Goal: Task Accomplishment & Management: Use online tool/utility

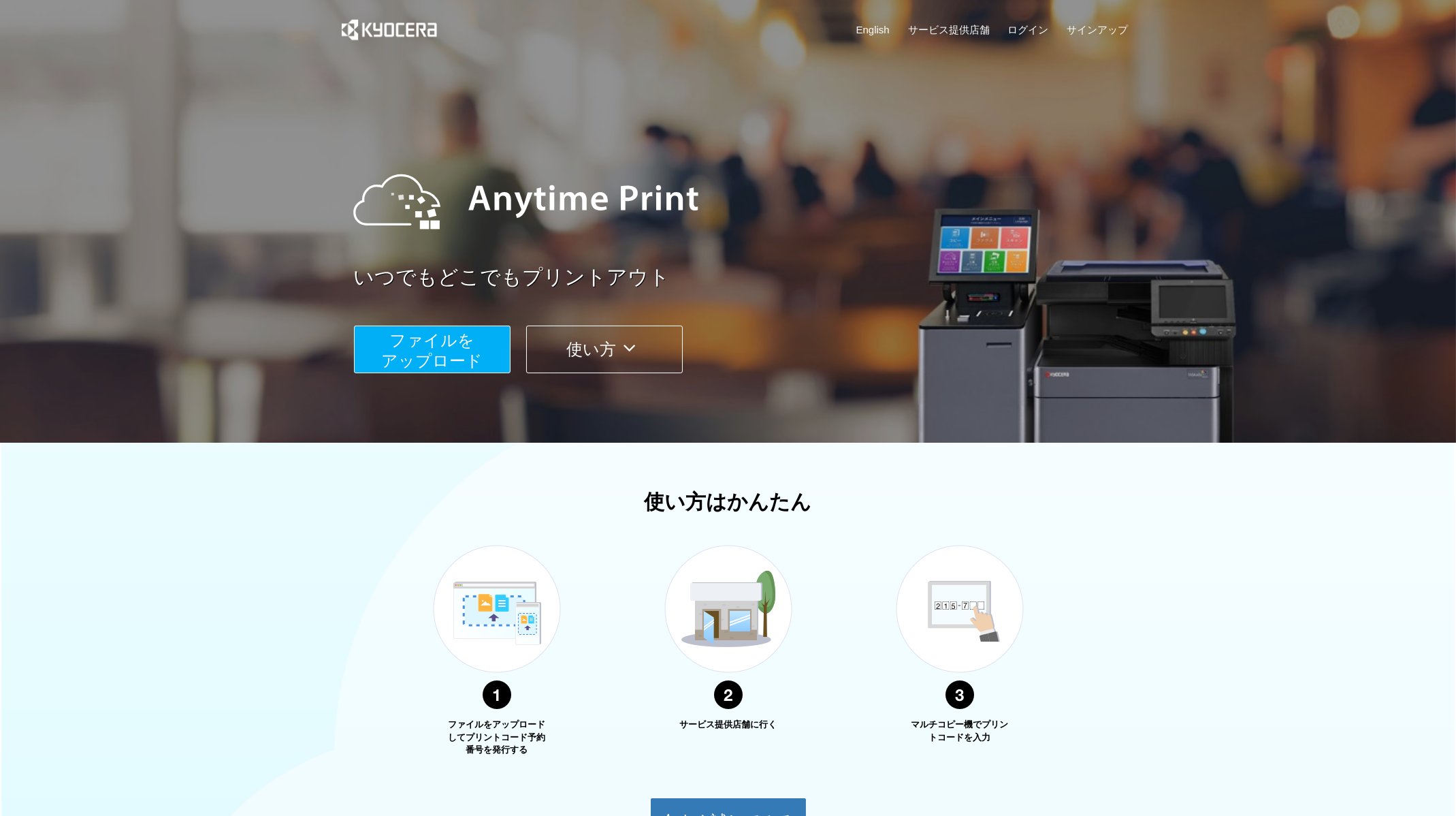
click at [451, 369] on span "ファイルを ​​アップロード" at bounding box center [431, 350] width 101 height 39
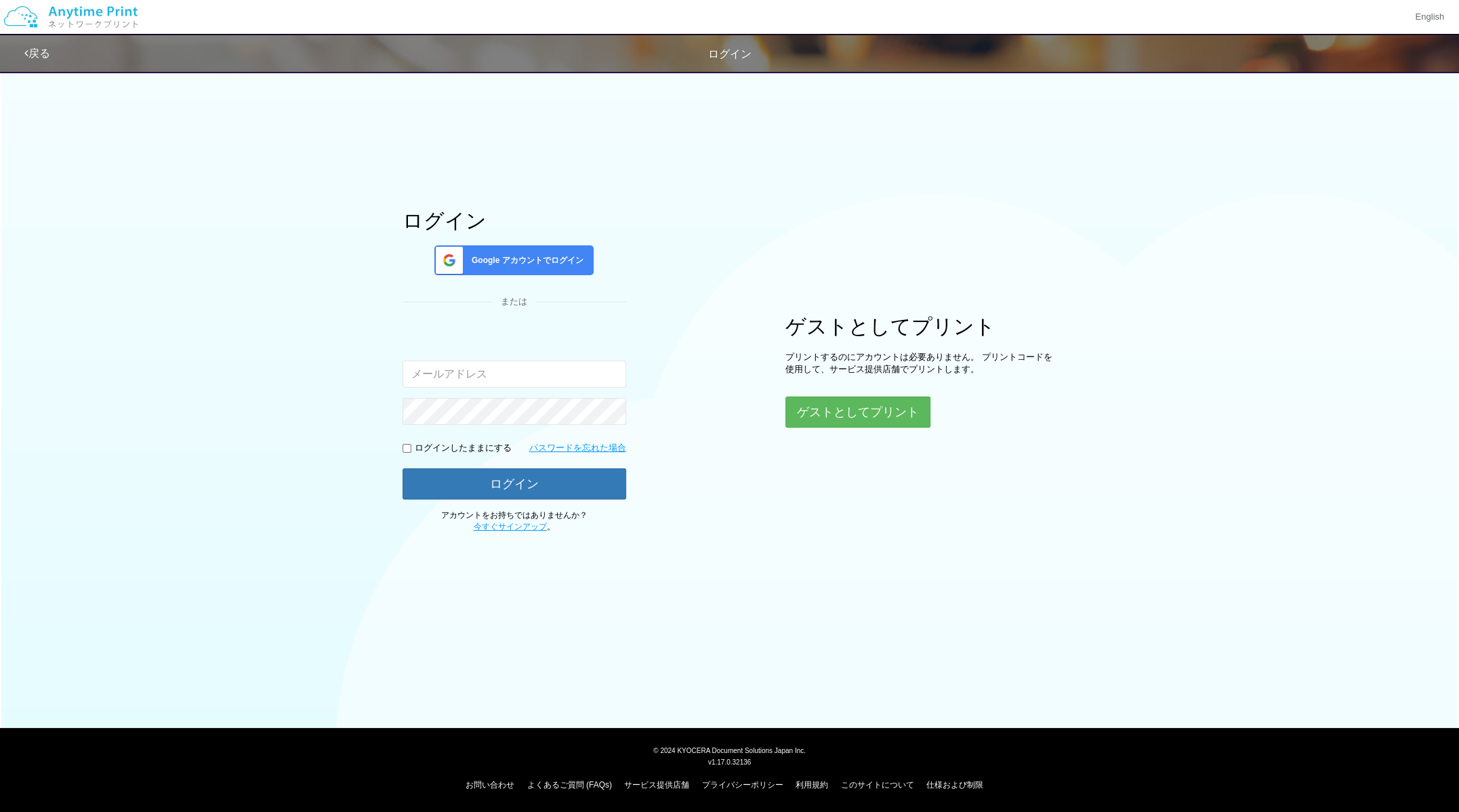
click at [519, 370] on input "email" at bounding box center [514, 373] width 224 height 27
click at [527, 263] on span "Google アカウントでログイン" at bounding box center [525, 260] width 117 height 12
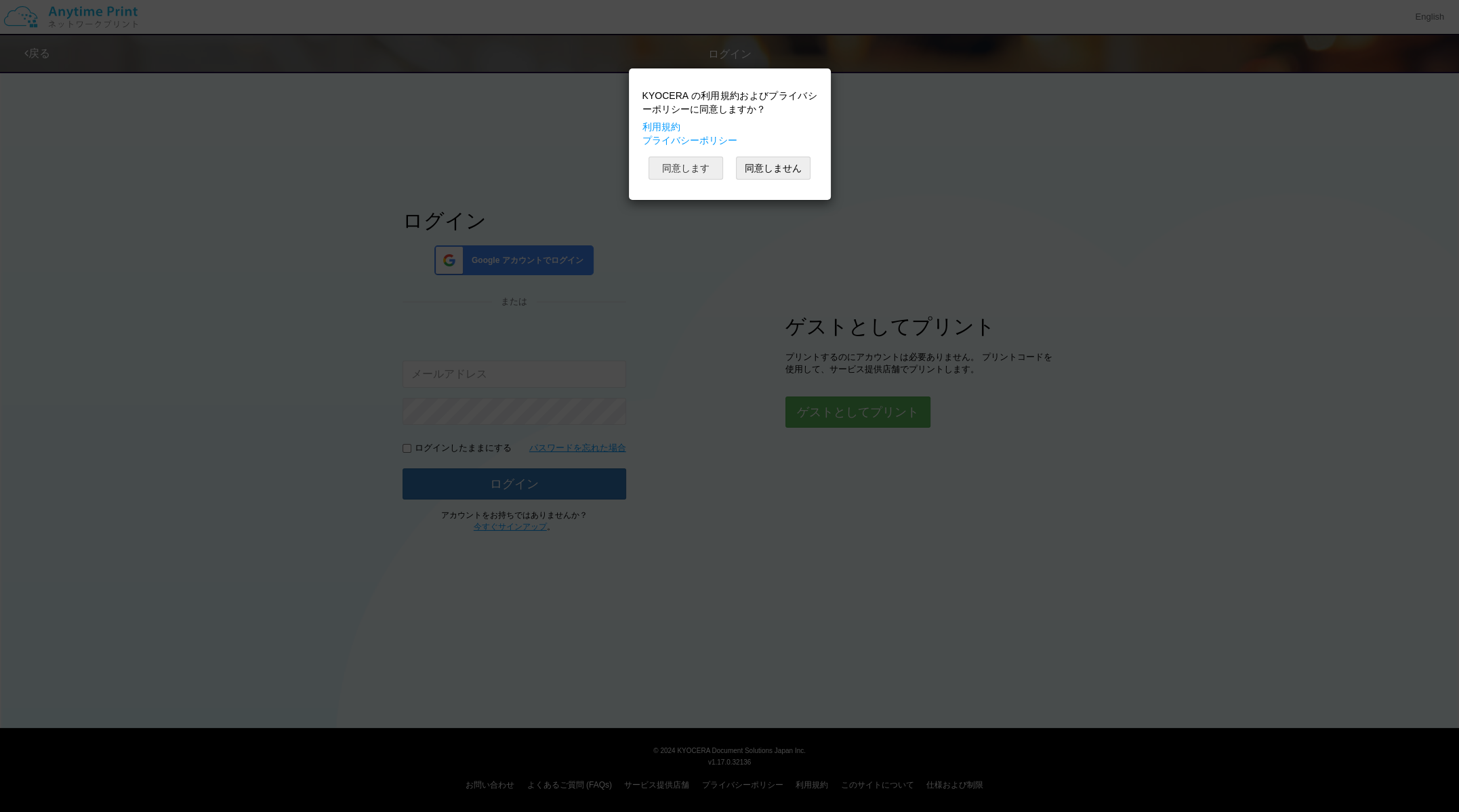
click at [699, 162] on button "同意します" at bounding box center [685, 168] width 75 height 23
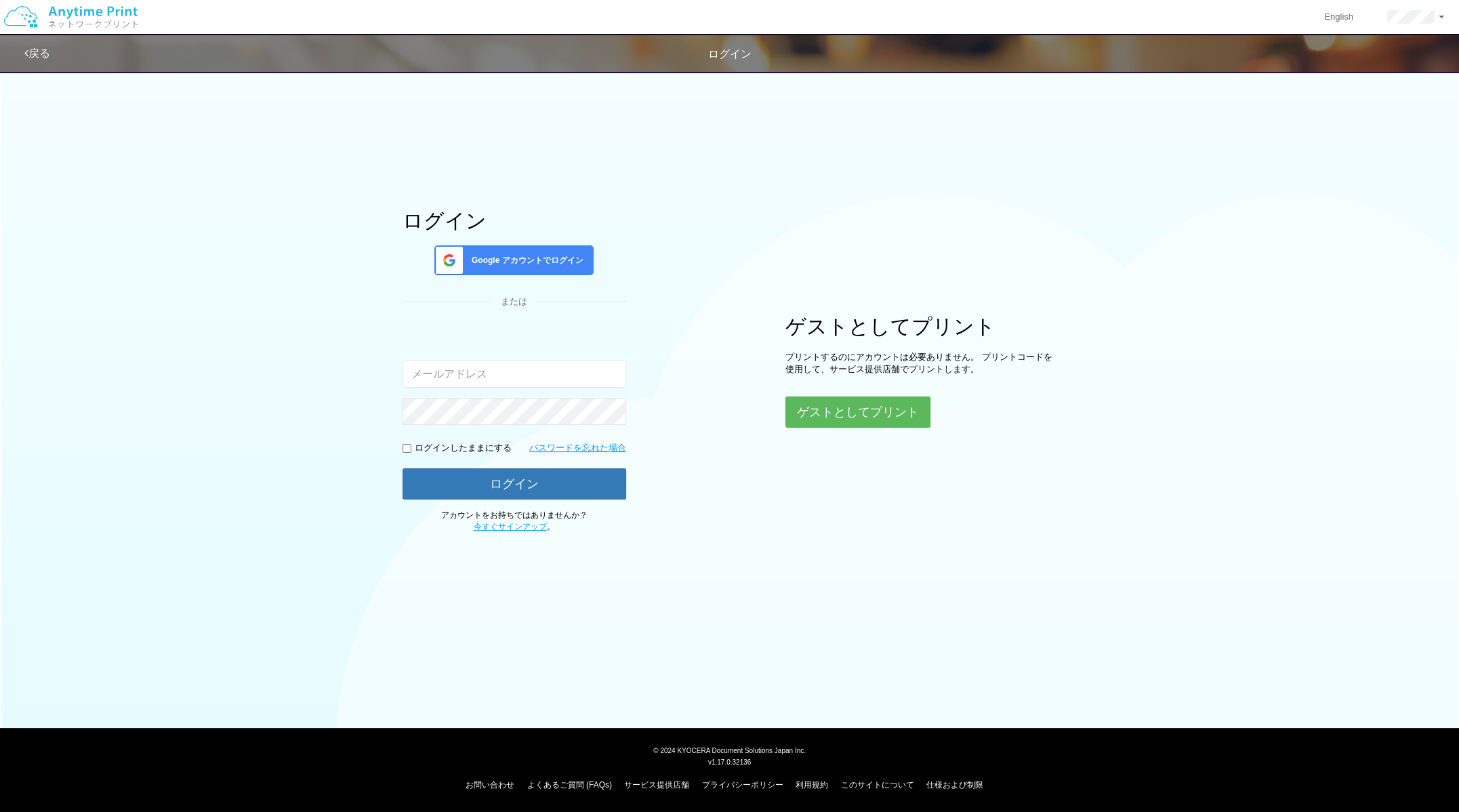
click at [779, 223] on div "ログイン Google アカウントでログイン または 入力されたメールアドレスまたはパスワードが正しくありません。 ログインしたままにする パスワードを忘れた…" at bounding box center [730, 298] width 813 height 468
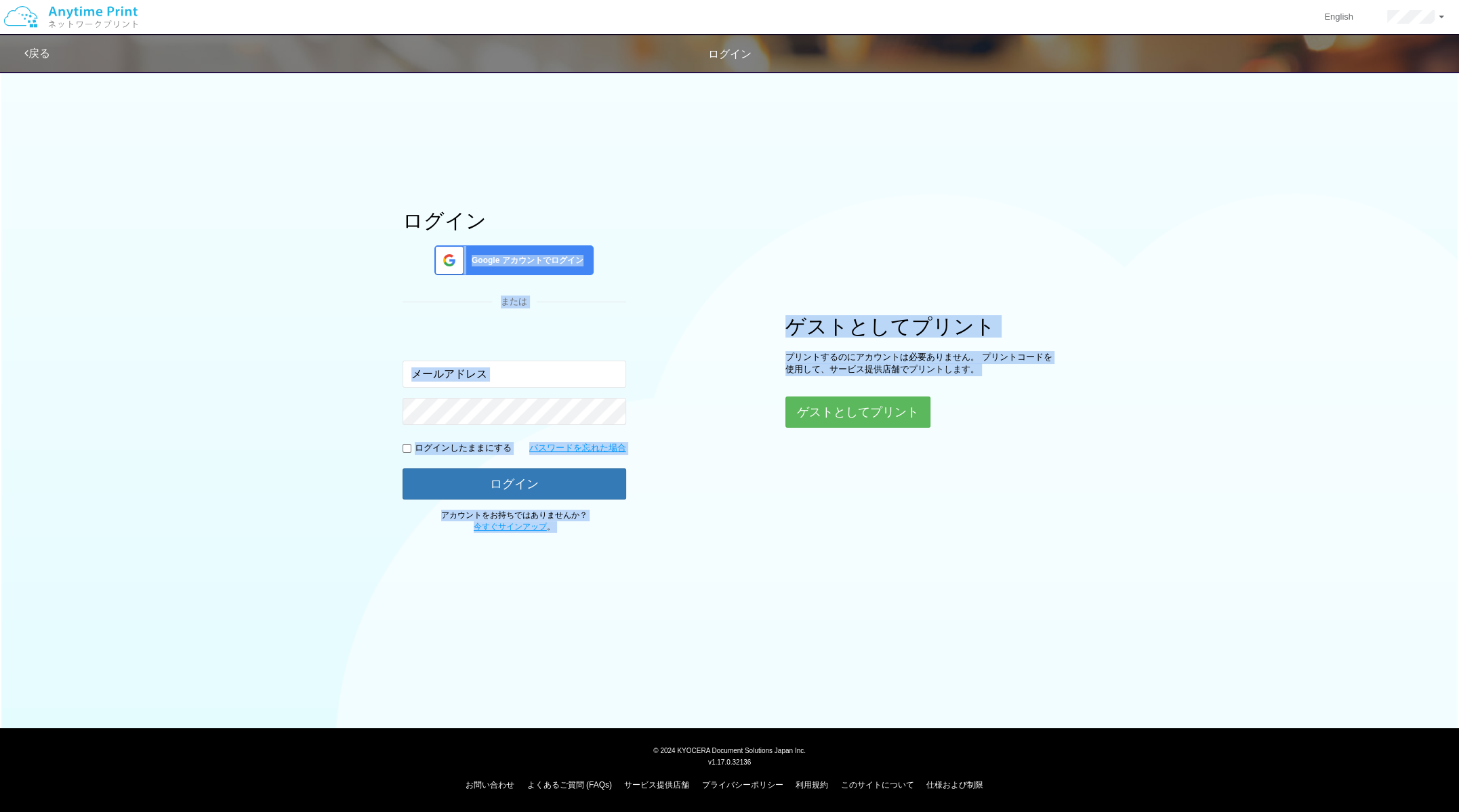
drag, startPoint x: 698, startPoint y: 180, endPoint x: 736, endPoint y: 513, distance: 335.2
click at [736, 513] on div "ログイン Google アカウントでログイン または 入力されたメールアドレスまたはパスワードが正しくありません。 ログインしたままにする パスワードを忘れた…" at bounding box center [730, 298] width 813 height 468
click at [682, 238] on div "ログイン Google アカウントでログイン または 入力されたメールアドレスまたはパスワードが正しくありません。 ログインしたままにする パスワードを忘れた…" at bounding box center [730, 298] width 813 height 468
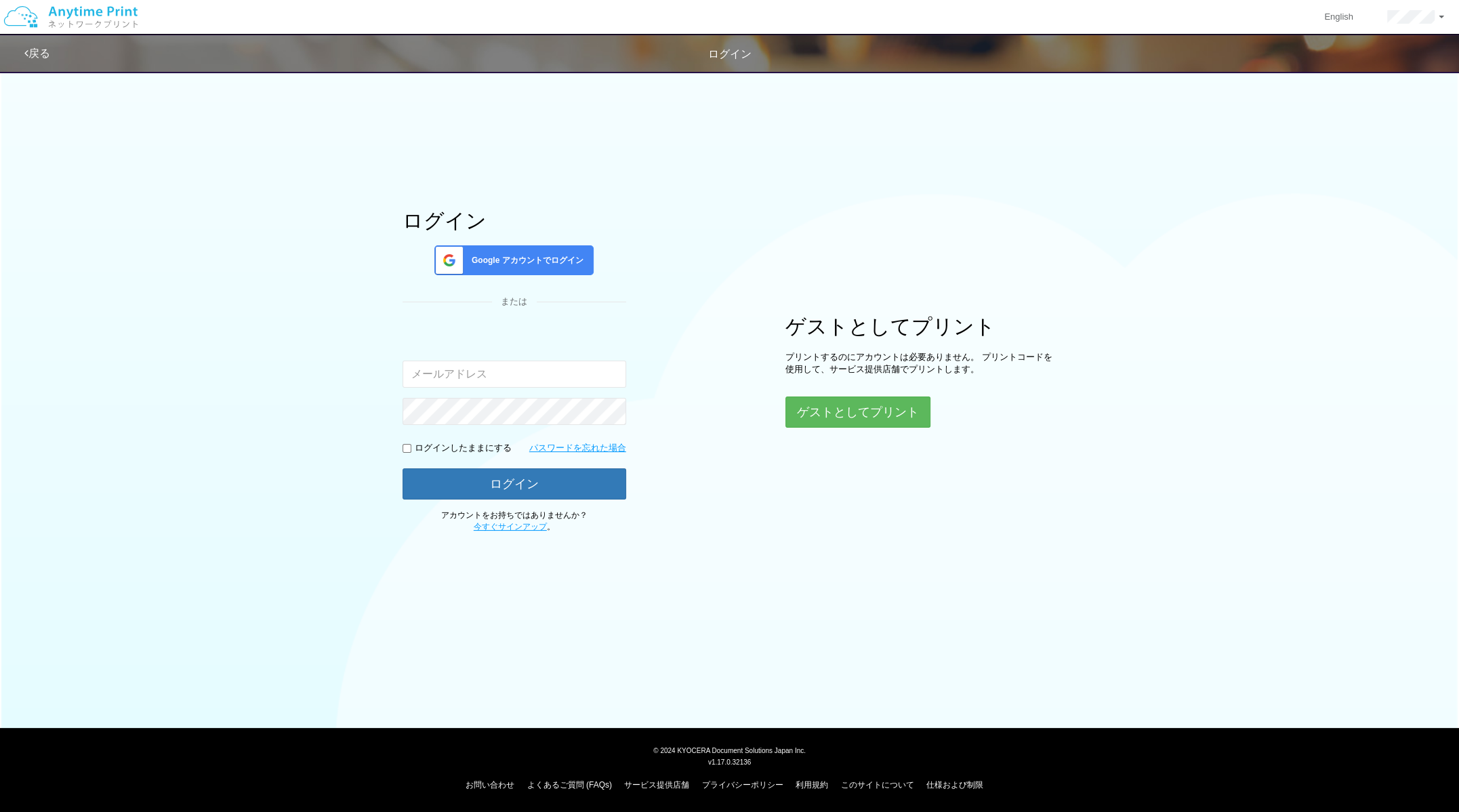
click at [514, 251] on div "Google アカウントでログイン" at bounding box center [514, 260] width 159 height 30
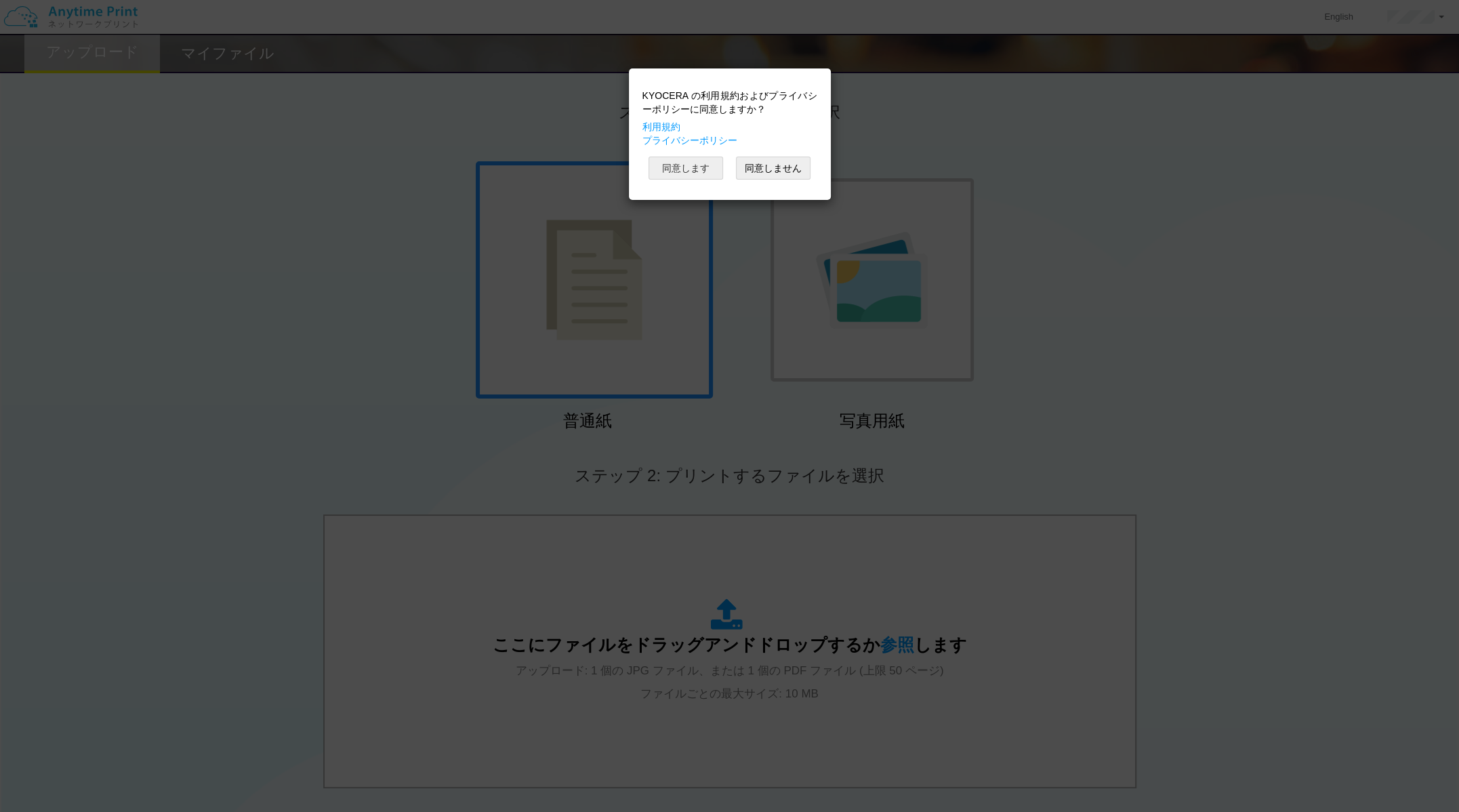
click at [682, 174] on button "同意します" at bounding box center [685, 168] width 75 height 23
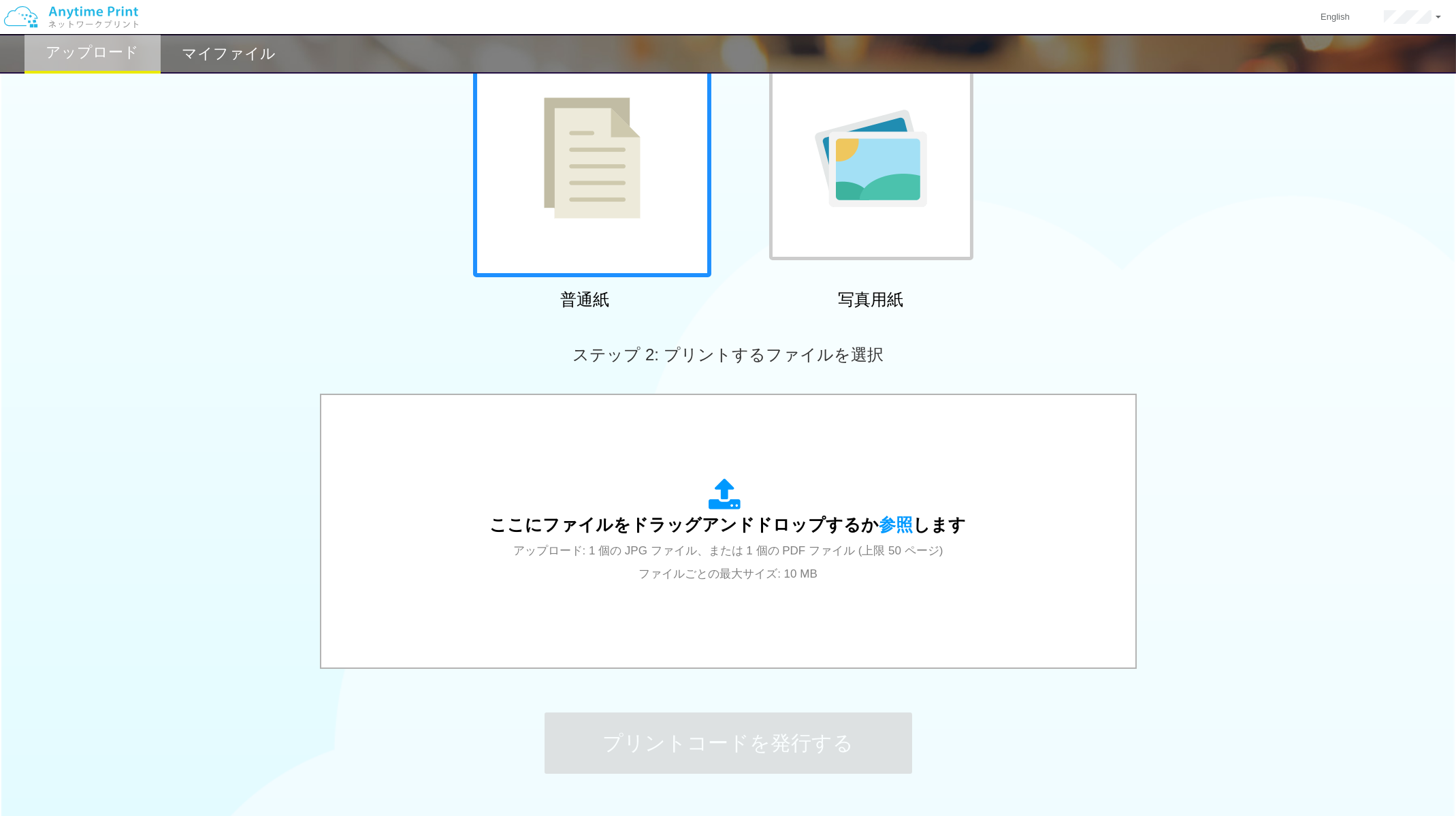
click at [844, 178] on img at bounding box center [871, 158] width 112 height 97
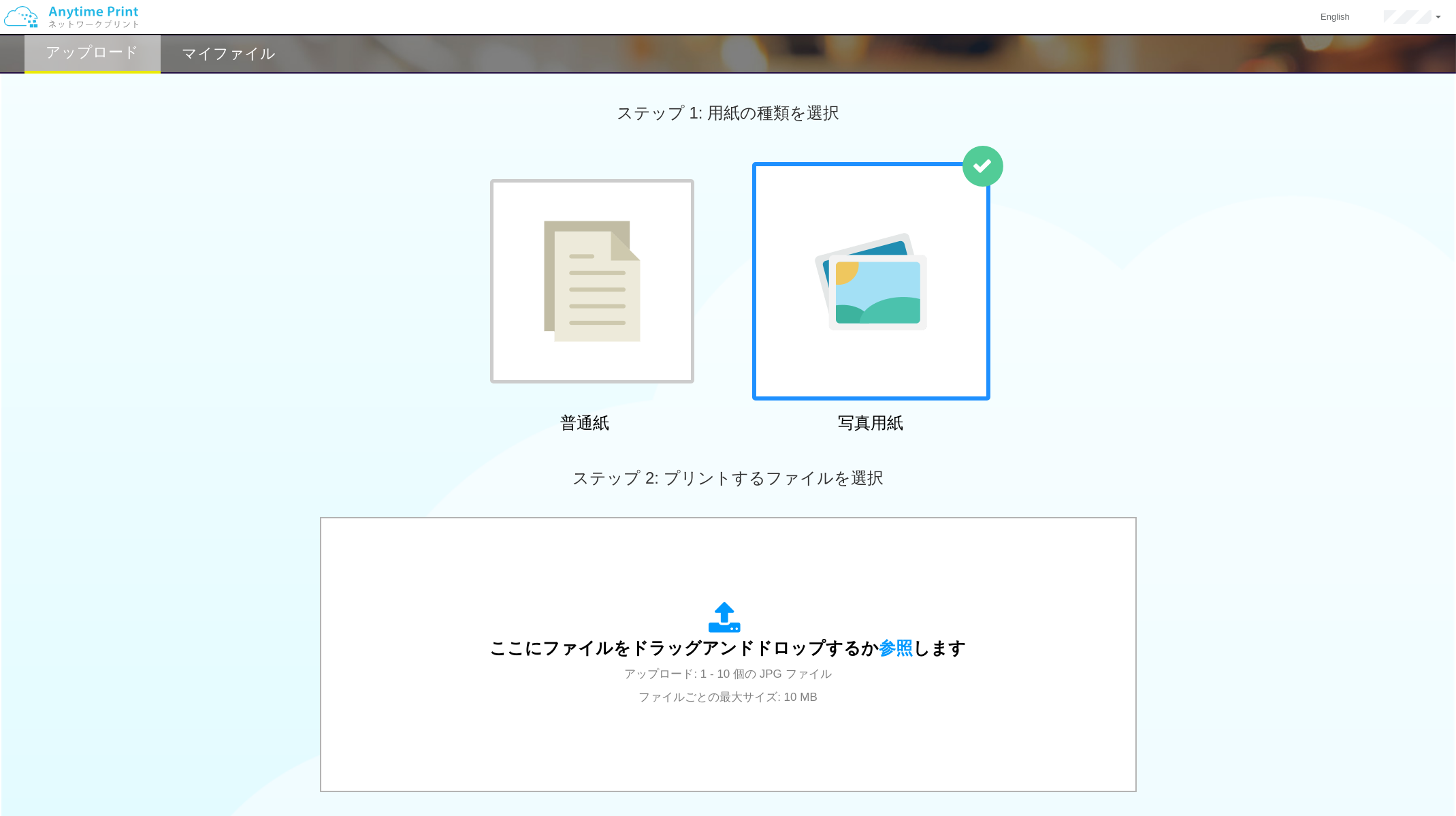
click at [635, 280] on img at bounding box center [592, 282] width 96 height 122
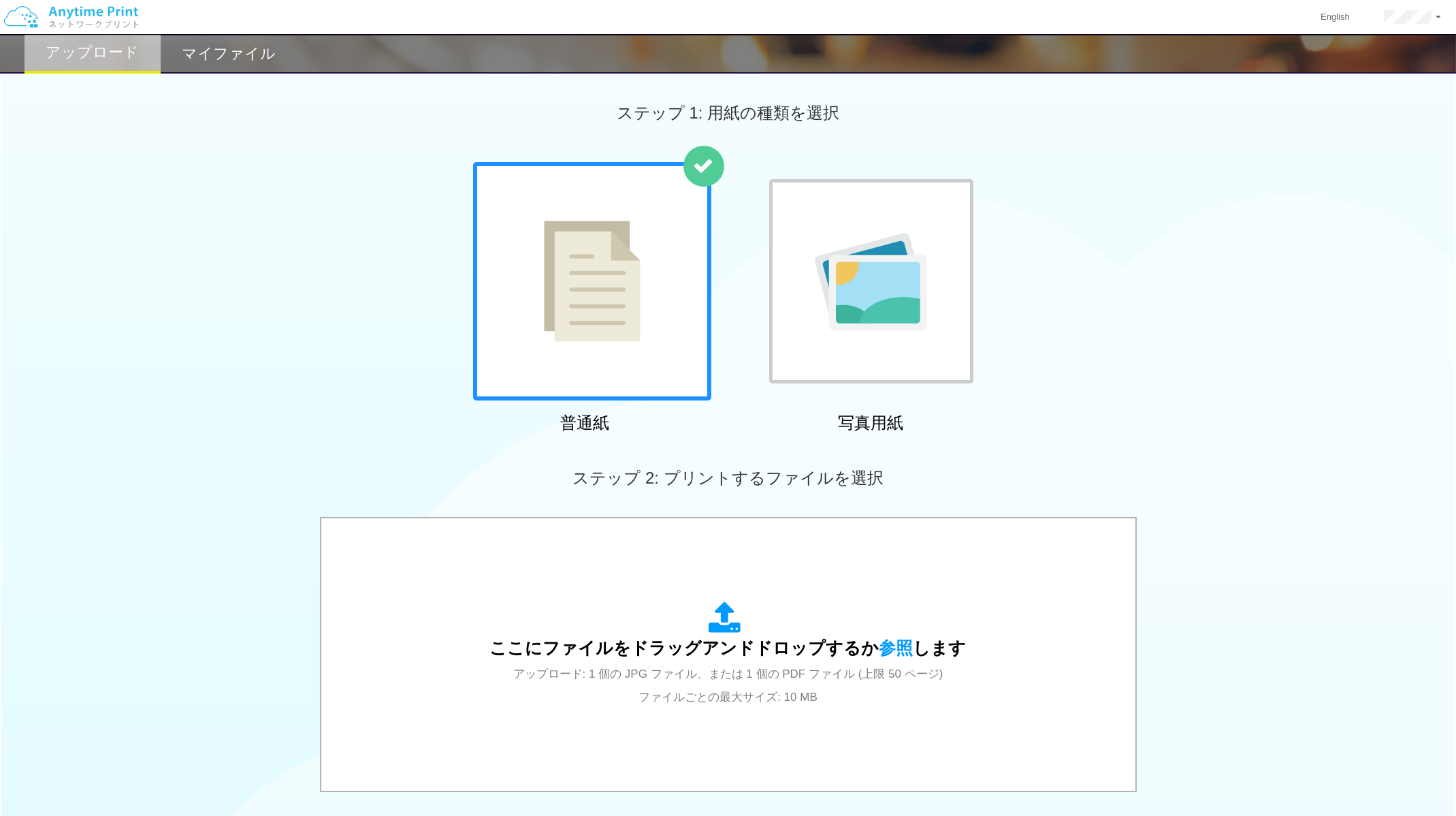
click at [890, 265] on img at bounding box center [871, 281] width 112 height 97
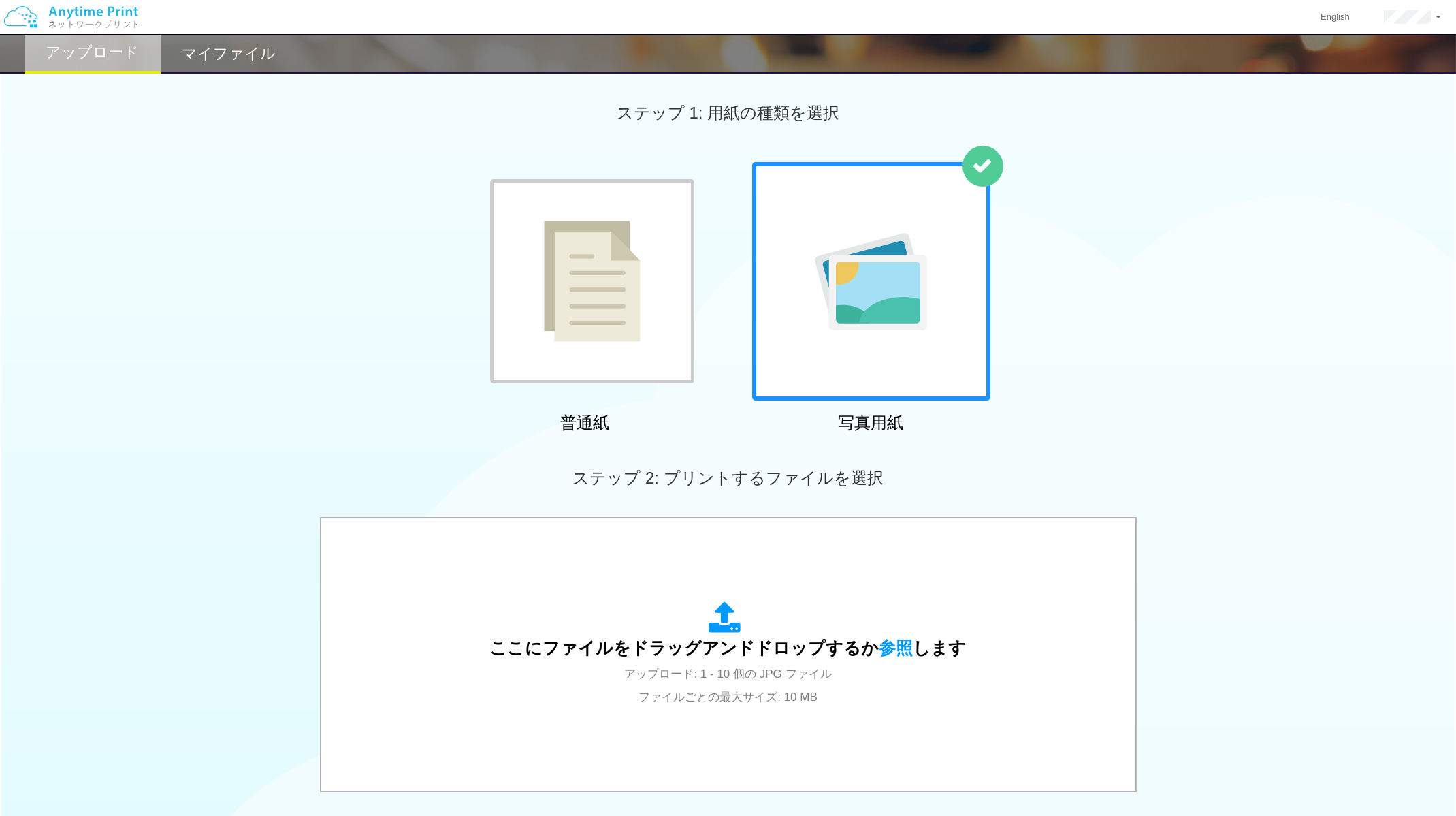
click at [588, 258] on img at bounding box center [592, 282] width 96 height 122
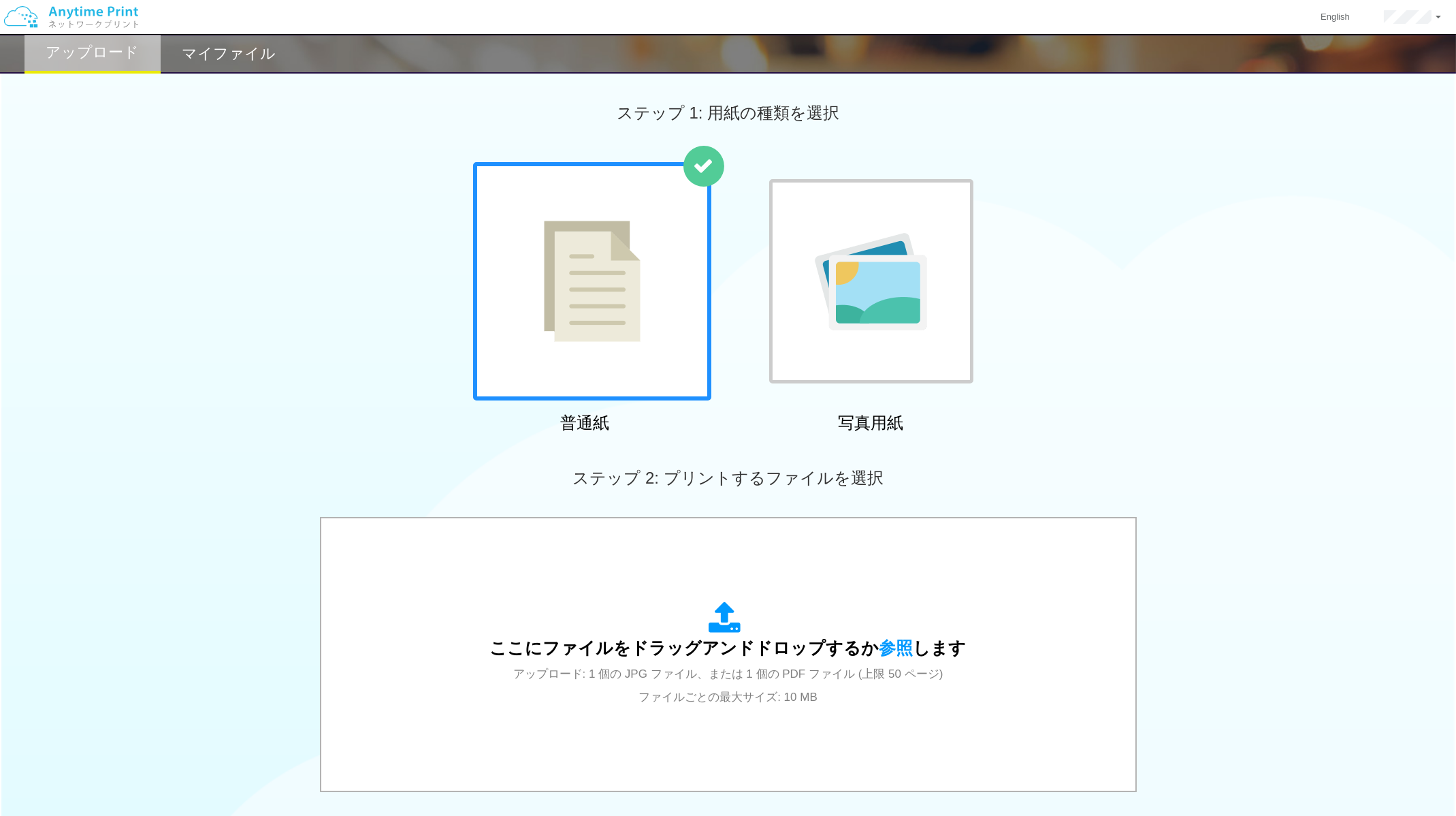
click at [877, 272] on img at bounding box center [871, 281] width 112 height 97
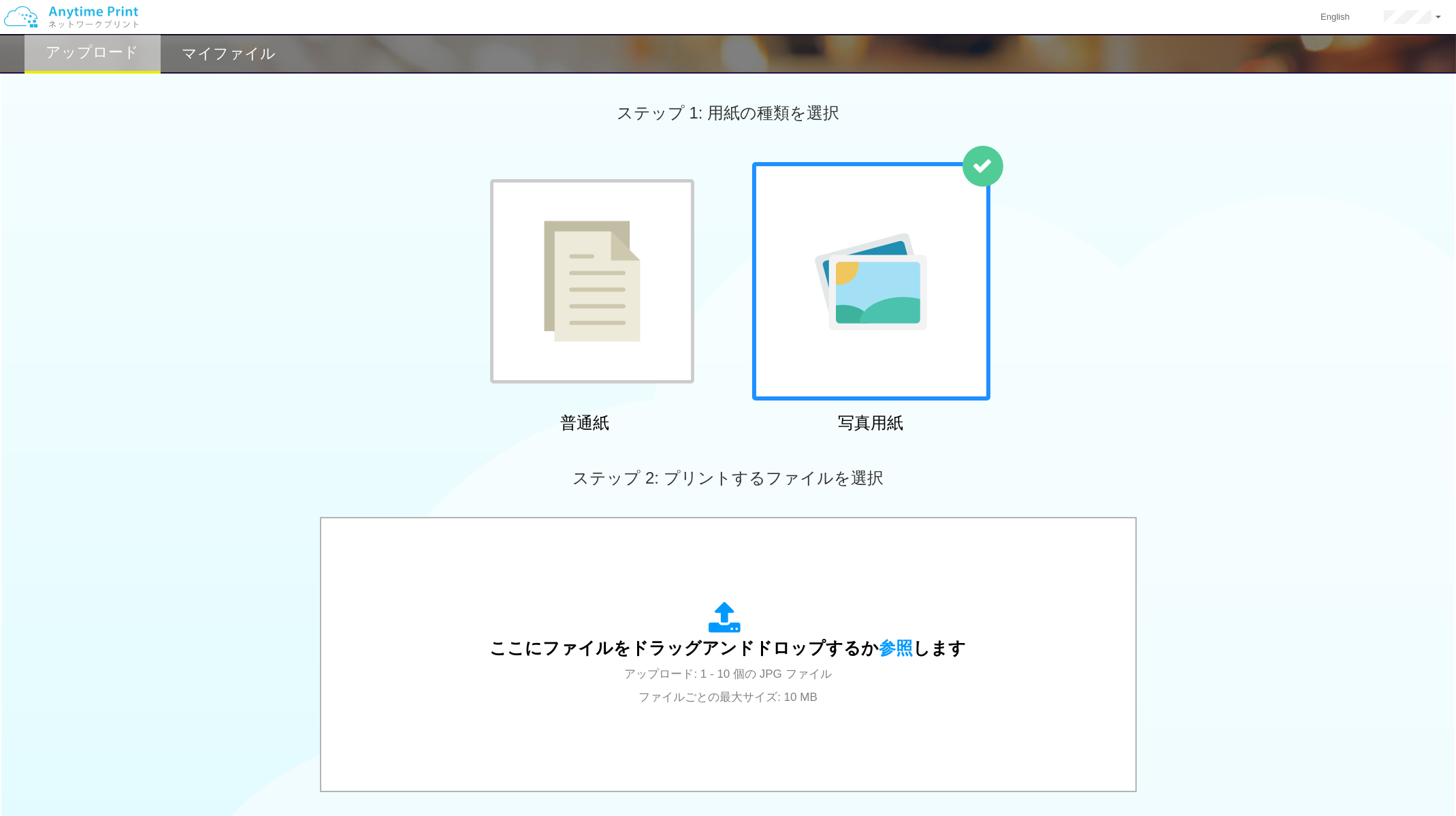
click at [621, 248] on img at bounding box center [592, 282] width 96 height 122
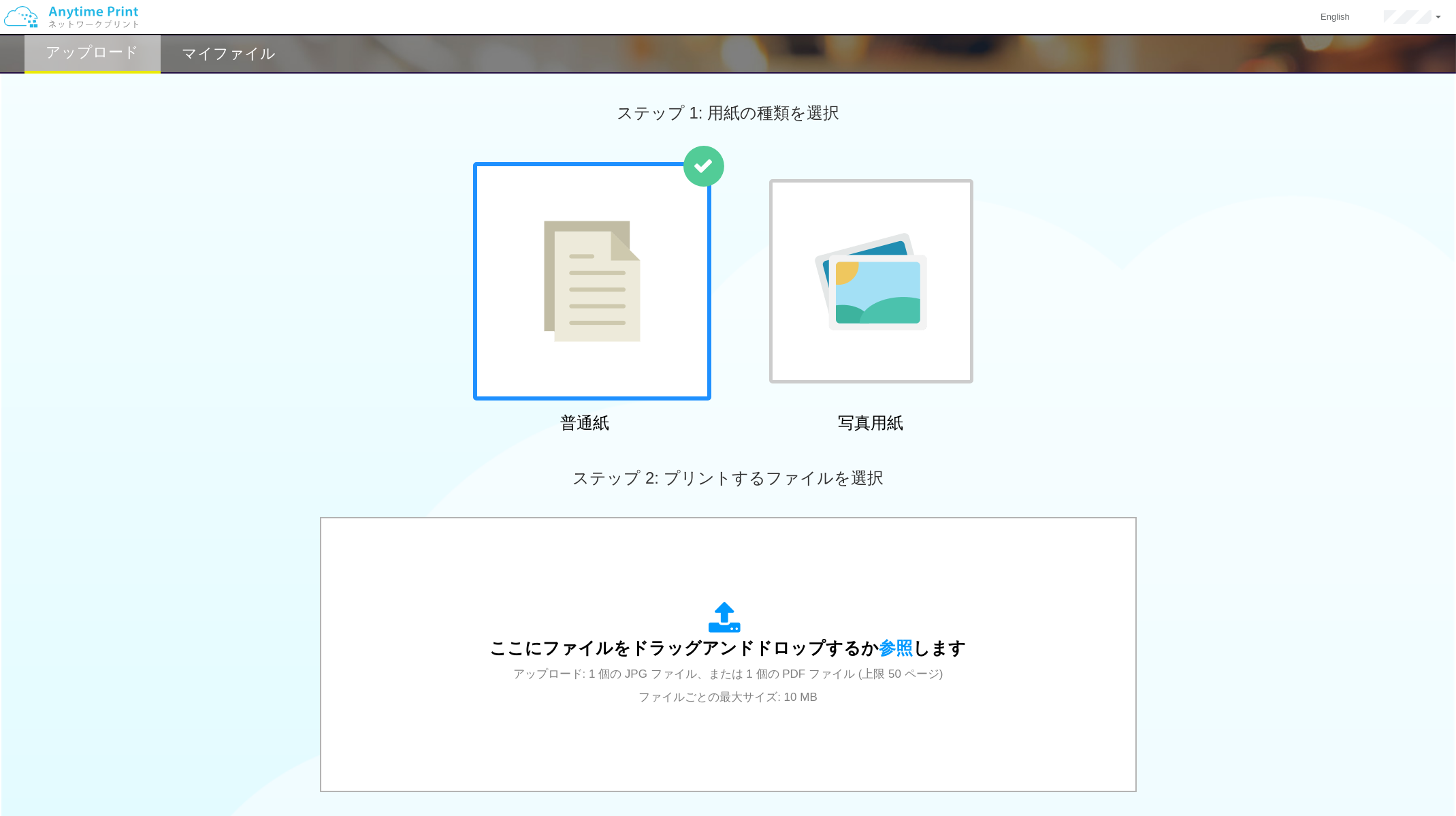
click at [874, 265] on img at bounding box center [871, 281] width 112 height 97
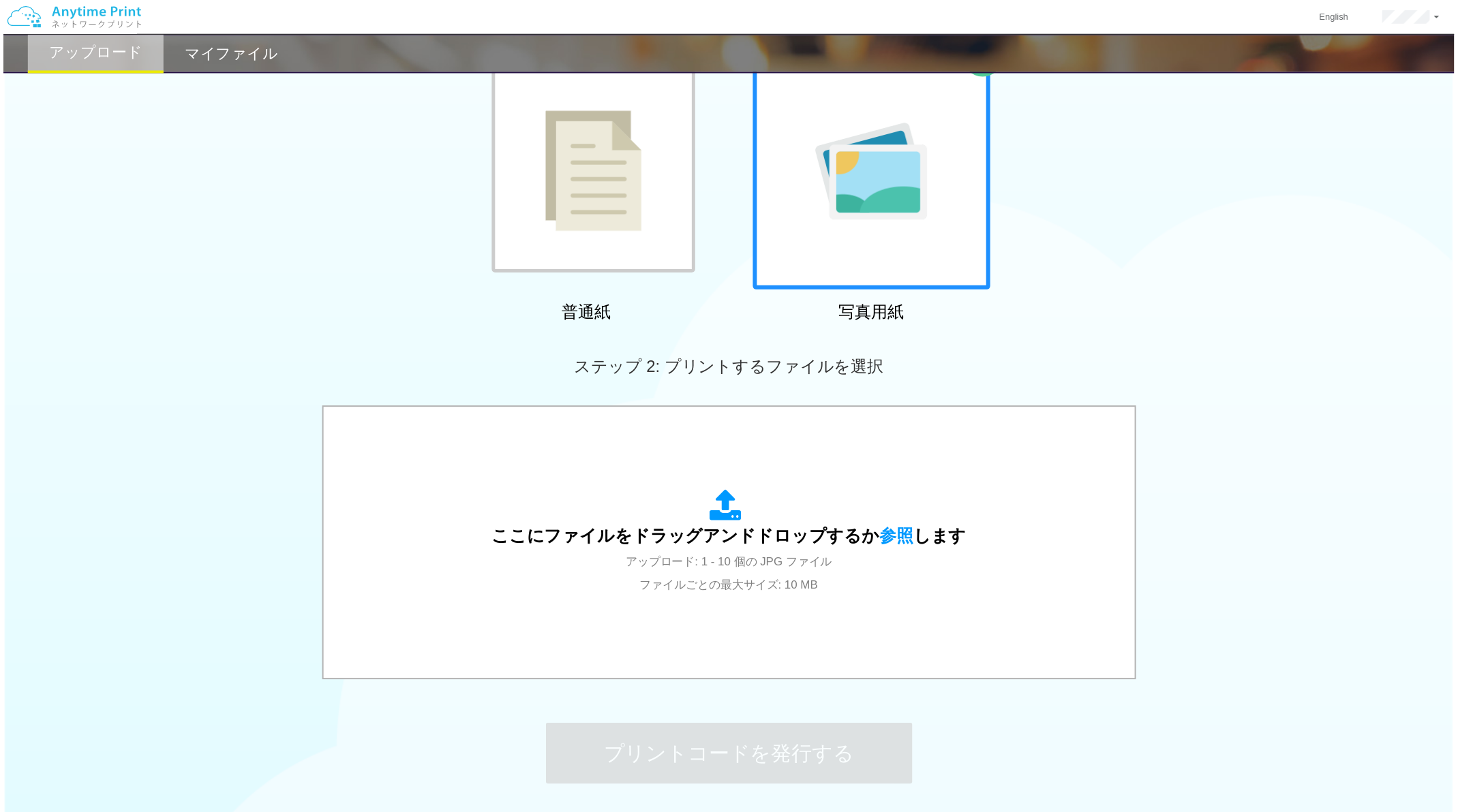
scroll to position [124, 0]
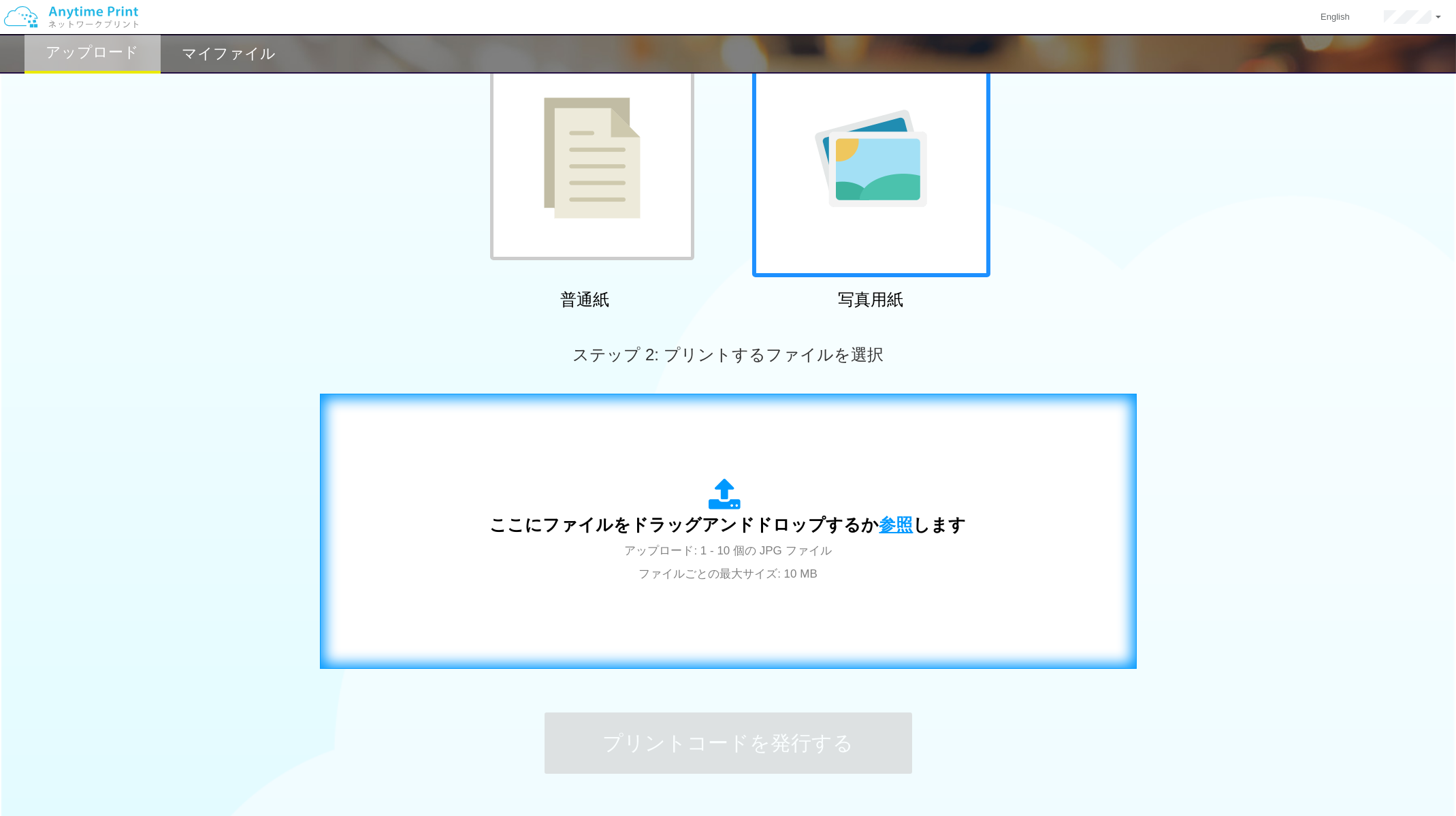
click at [885, 524] on span "参照" at bounding box center [896, 525] width 34 height 19
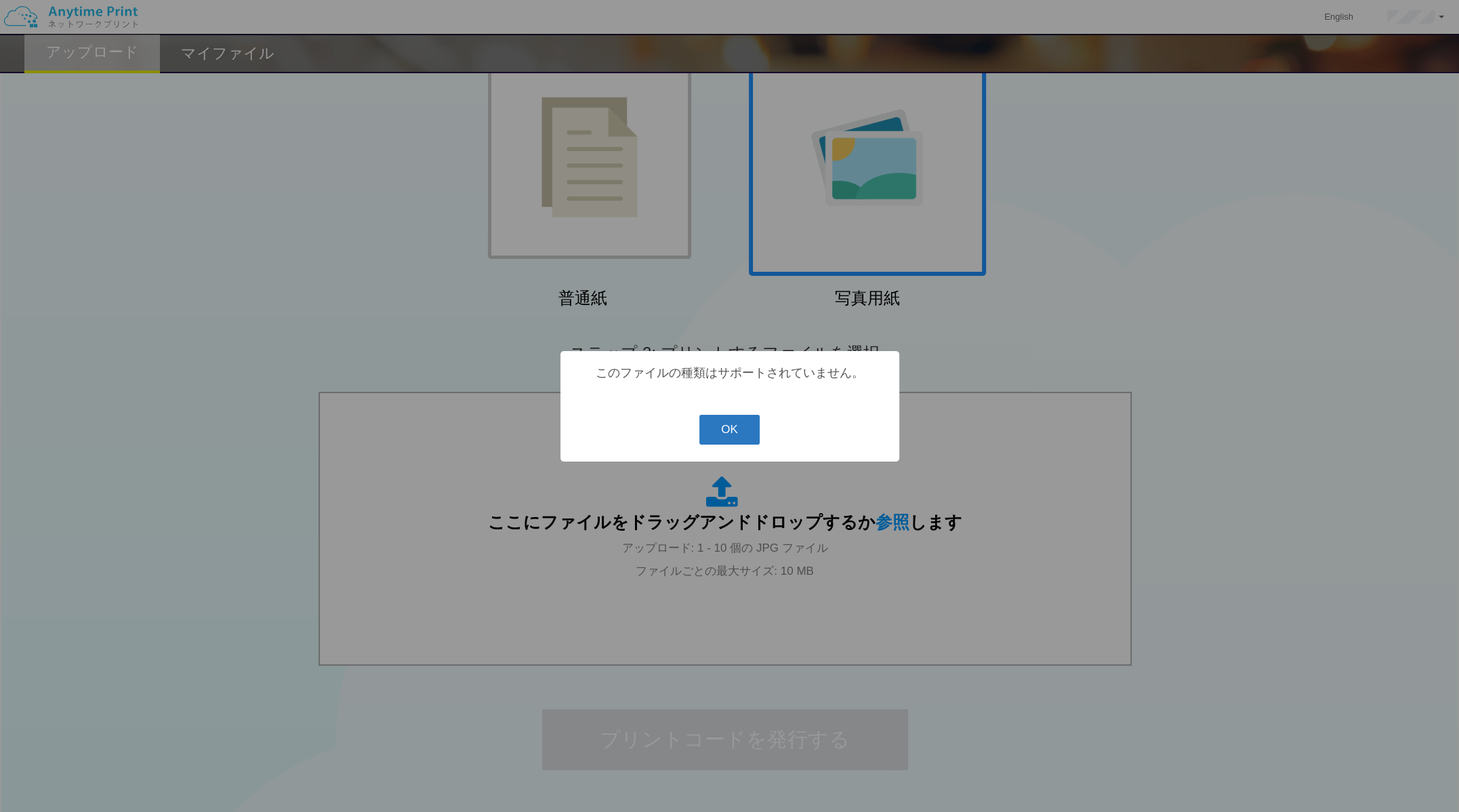
click at [715, 421] on button "OK" at bounding box center [729, 429] width 60 height 30
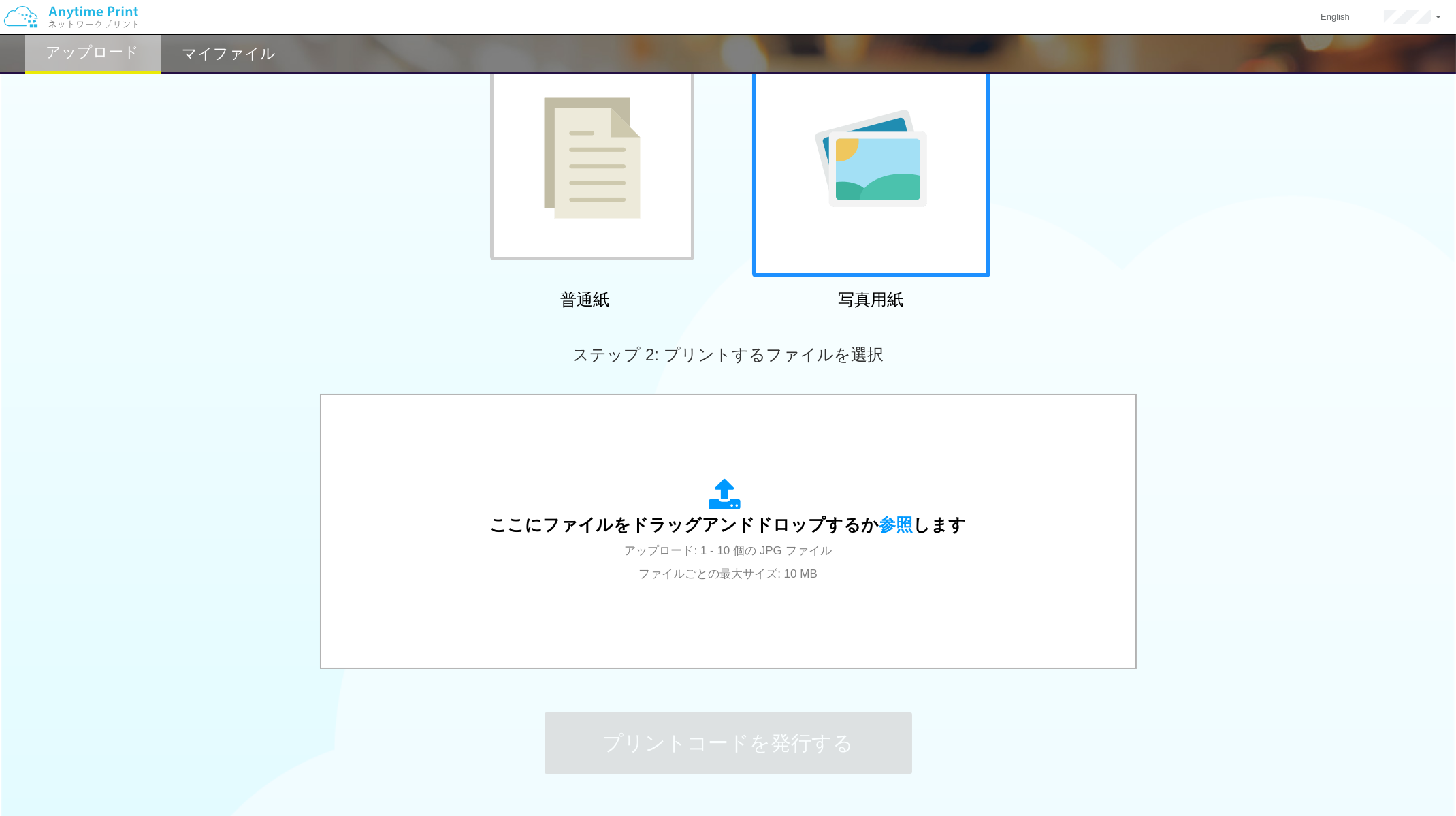
click at [477, 280] on div "普通紙" at bounding box center [584, 177] width 238 height 277
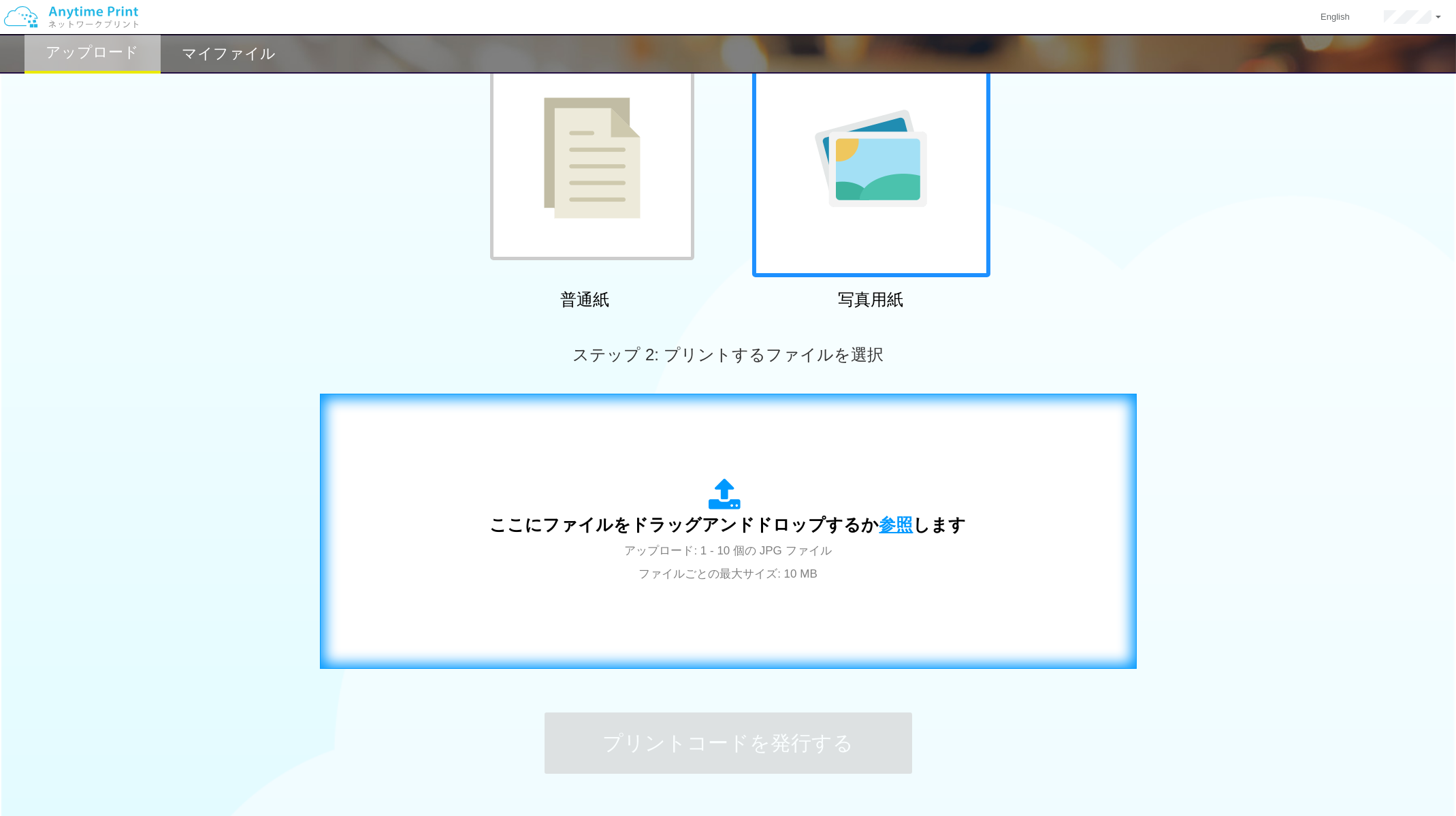
click at [889, 530] on span "参照" at bounding box center [896, 525] width 34 height 19
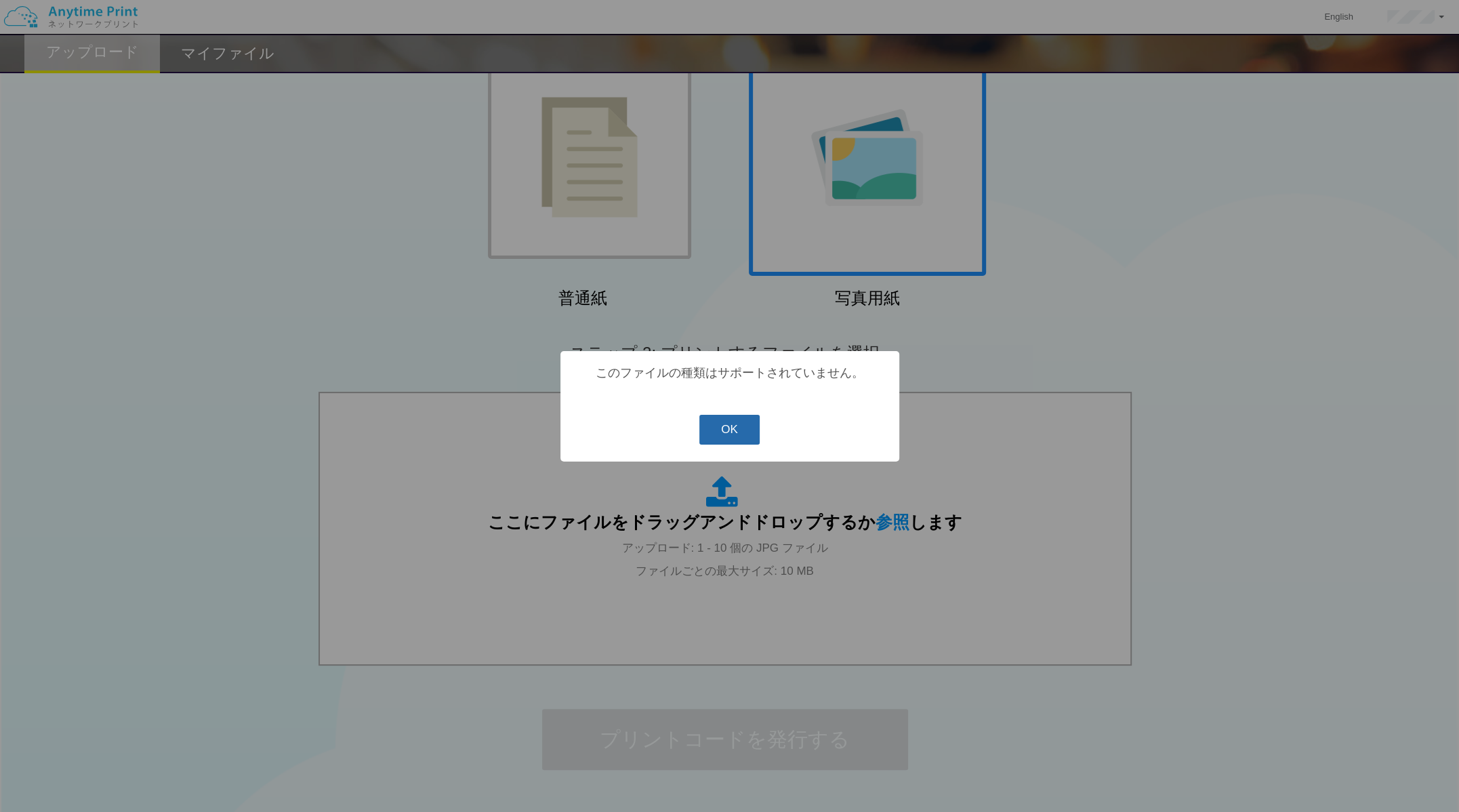
click at [744, 439] on button "OK" at bounding box center [729, 429] width 60 height 30
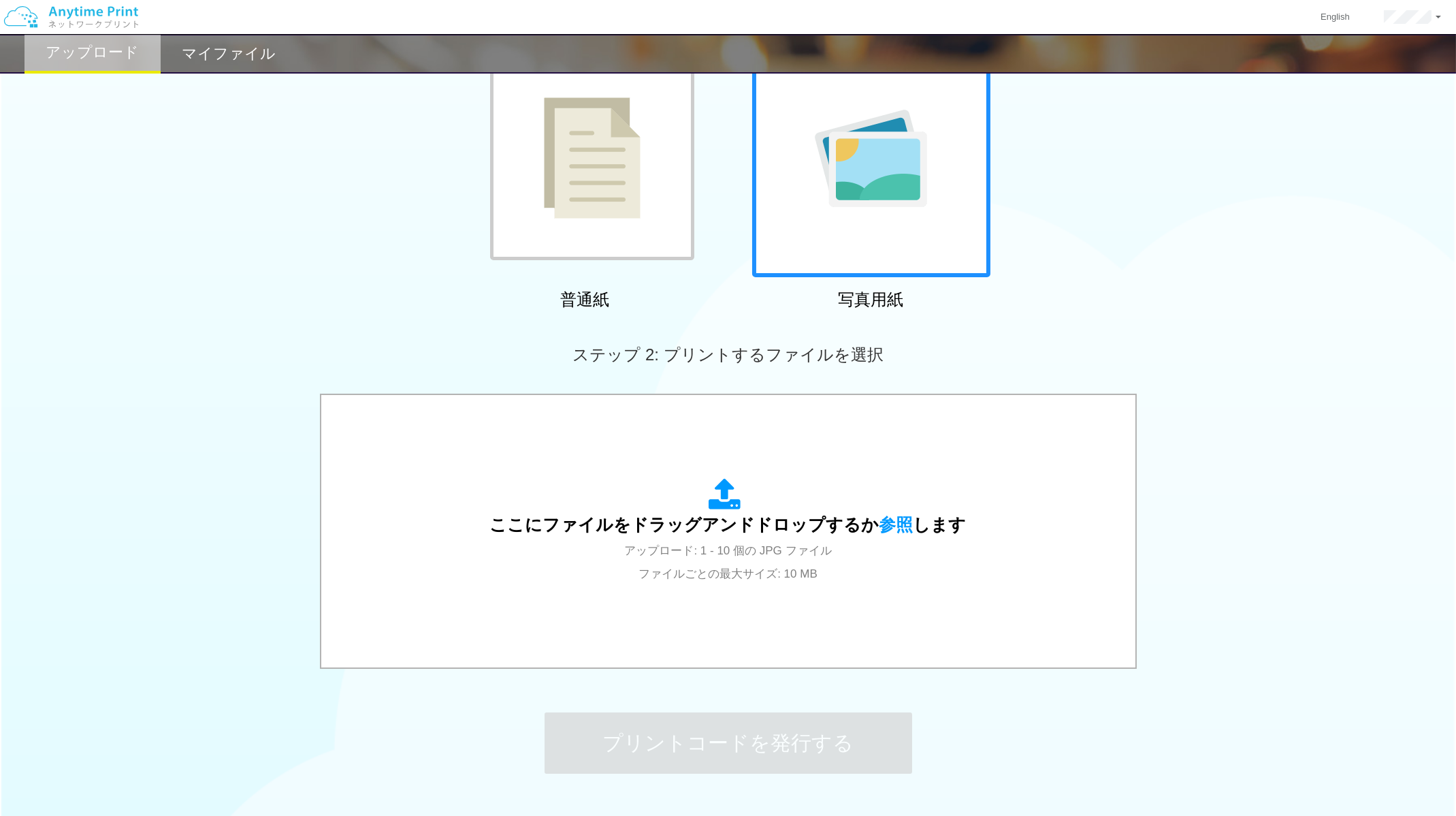
click at [1449, 328] on div "ステップ 2: プリントするファイルを選択" at bounding box center [728, 354] width 1456 height 77
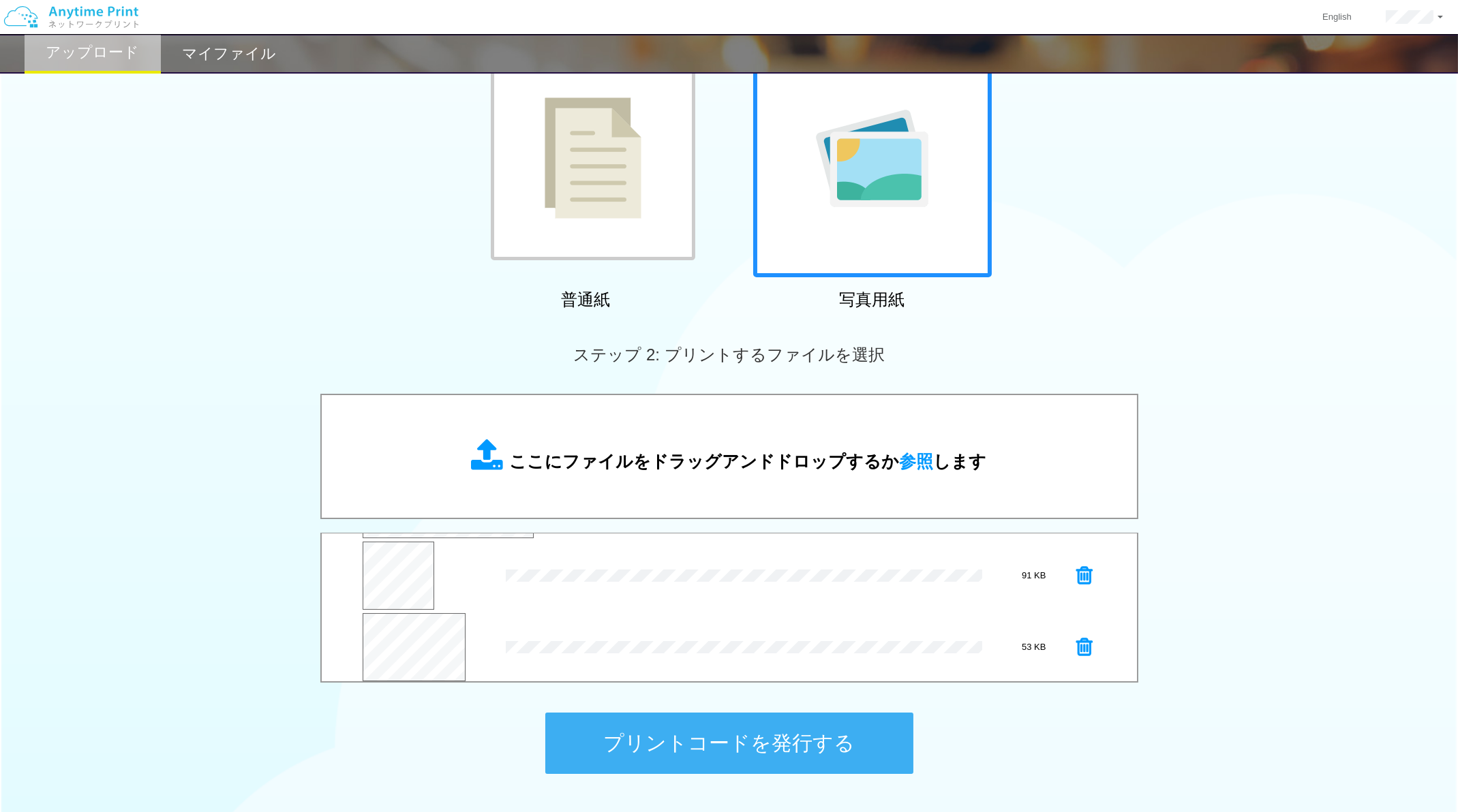
scroll to position [70, 0]
click at [705, 724] on button "プリントコードを発行する" at bounding box center [729, 743] width 368 height 62
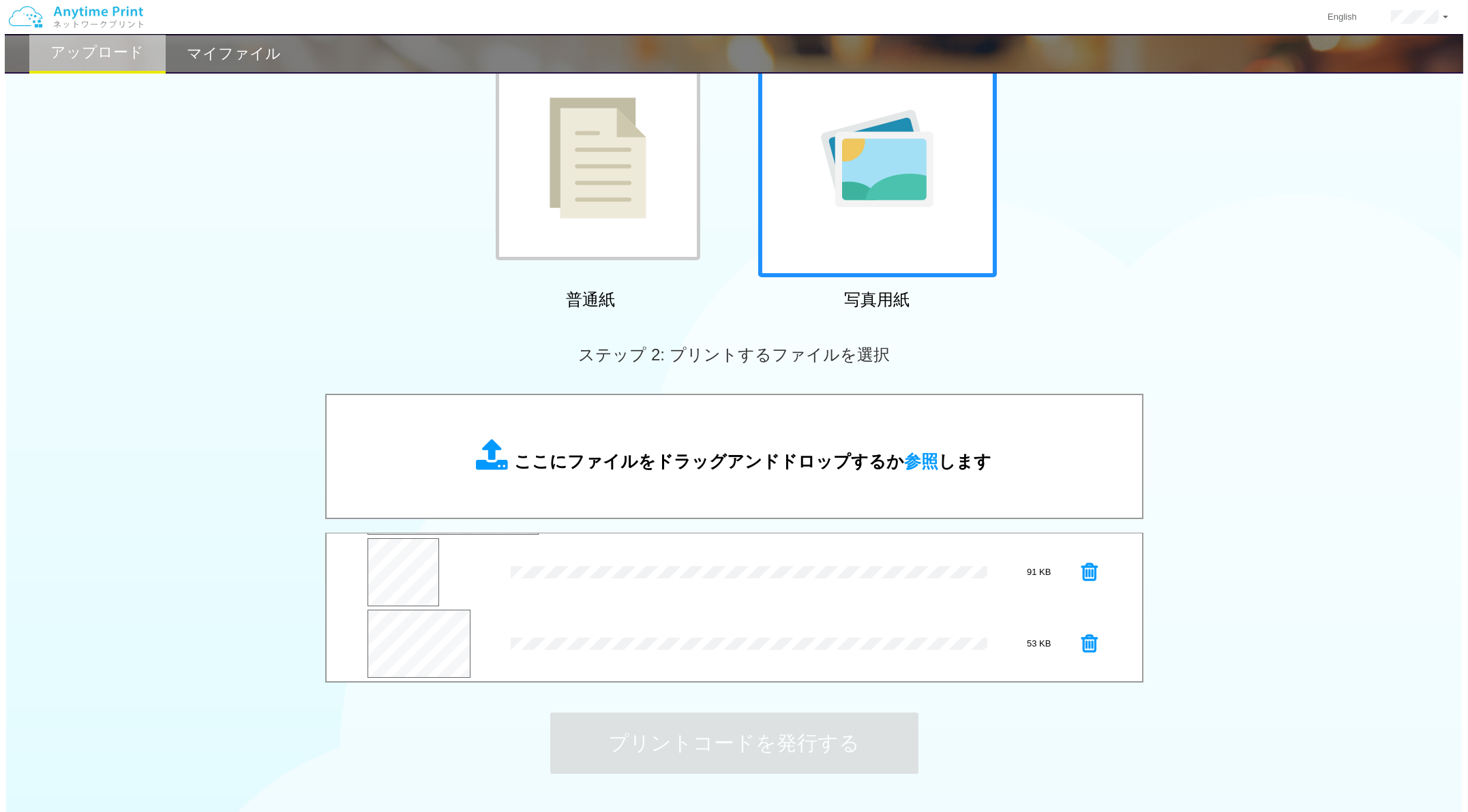
scroll to position [0, 0]
